Goal: Check status: Check status

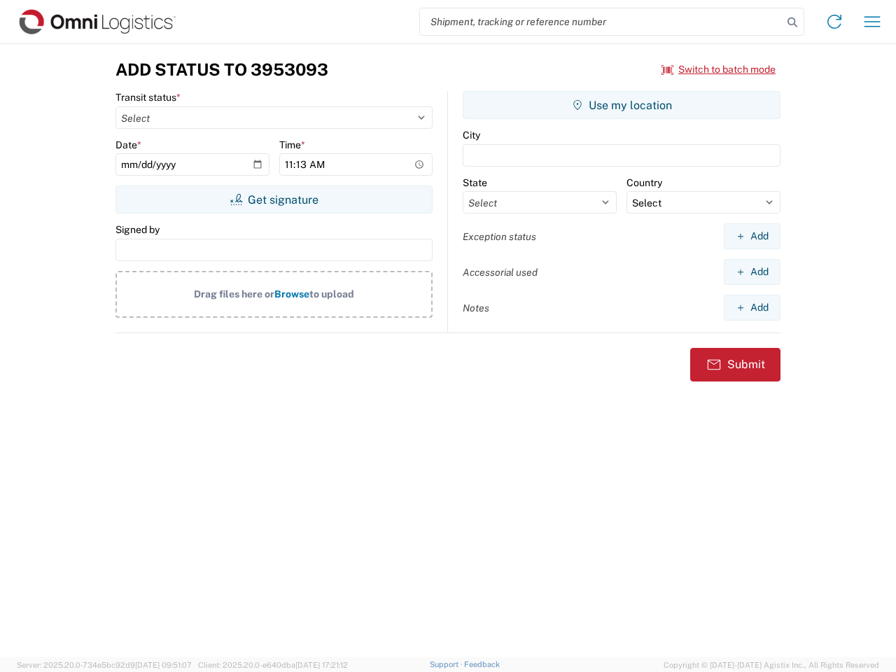
click at [601, 22] on input "search" at bounding box center [601, 21] width 362 height 27
click at [792, 22] on icon at bounding box center [792, 23] width 20 height 20
click at [834, 22] on icon at bounding box center [834, 21] width 22 height 22
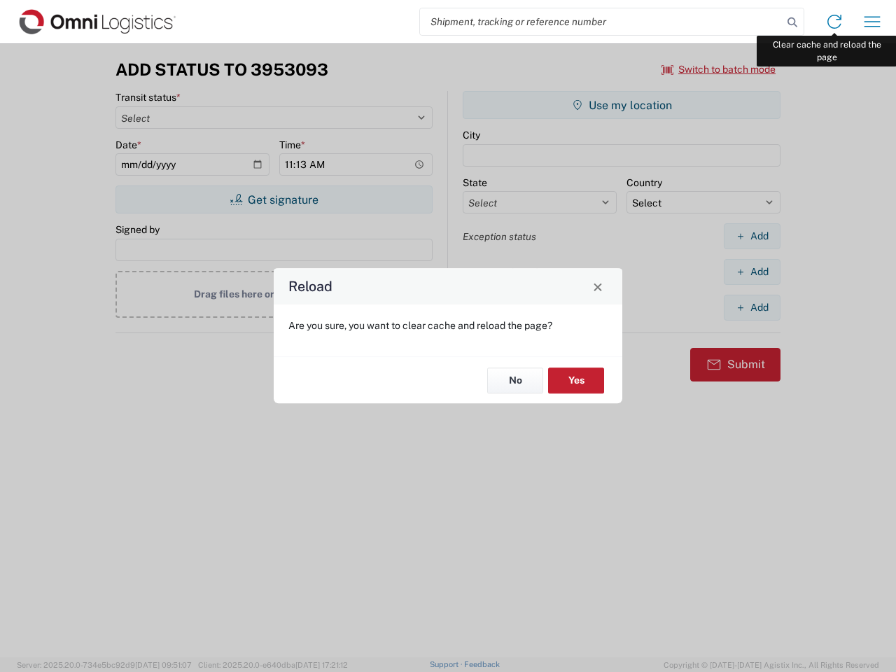
click at [872, 22] on div "Reload Are you sure, you want to clear cache and reload the page? No Yes" at bounding box center [448, 336] width 896 height 672
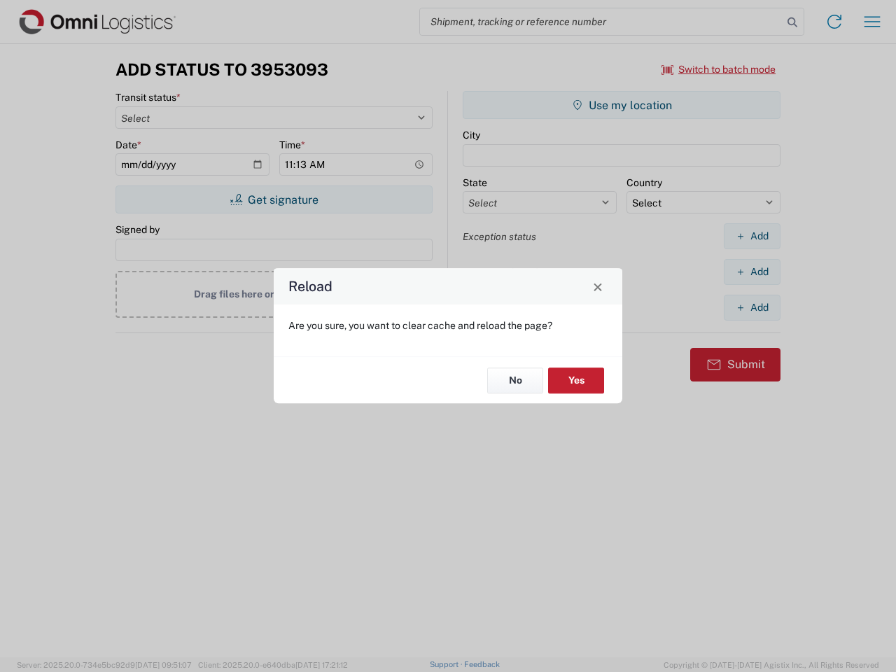
click at [719, 69] on div "Reload Are you sure, you want to clear cache and reload the page? No Yes" at bounding box center [448, 336] width 896 height 672
click at [274, 199] on div "Reload Are you sure, you want to clear cache and reload the page? No Yes" at bounding box center [448, 336] width 896 height 672
click at [621, 105] on div "Reload Are you sure, you want to clear cache and reload the page? No Yes" at bounding box center [448, 336] width 896 height 672
click at [752, 236] on div "Reload Are you sure, you want to clear cache and reload the page? No Yes" at bounding box center [448, 336] width 896 height 672
click at [752, 272] on div "Reload Are you sure, you want to clear cache and reload the page? No Yes" at bounding box center [448, 336] width 896 height 672
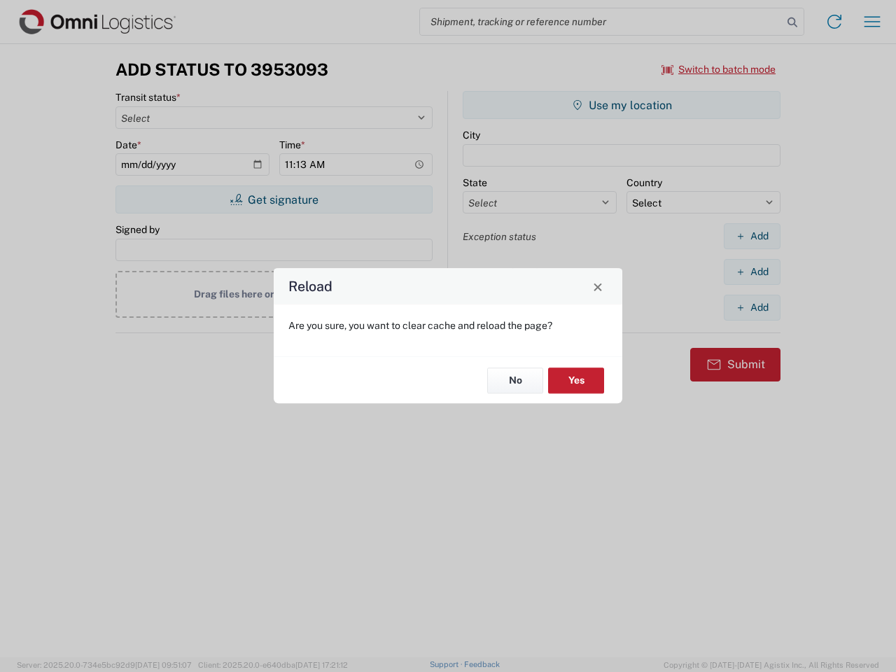
click at [752, 307] on div "Reload Are you sure, you want to clear cache and reload the page? No Yes" at bounding box center [448, 336] width 896 height 672
